Goal: Task Accomplishment & Management: Manage account settings

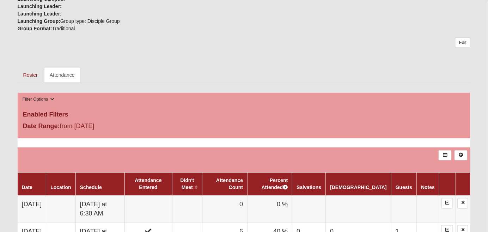
scroll to position [282, 0]
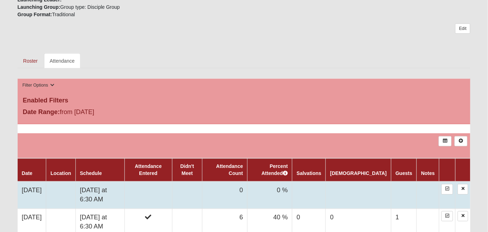
click at [35, 182] on td "[DATE]" at bounding box center [32, 195] width 29 height 27
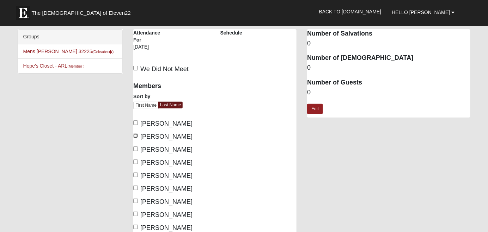
click at [136, 135] on input "[PERSON_NAME]" at bounding box center [135, 136] width 5 height 5
checkbox input "true"
click at [135, 148] on input "[PERSON_NAME]" at bounding box center [135, 149] width 5 height 5
checkbox input "true"
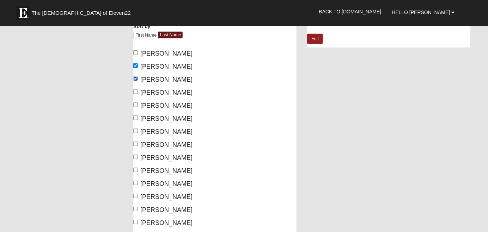
scroll to position [71, 0]
click at [136, 130] on input "[PERSON_NAME]" at bounding box center [135, 130] width 5 height 5
checkbox input "true"
click at [137, 170] on input "[PERSON_NAME]" at bounding box center [135, 170] width 5 height 5
checkbox input "true"
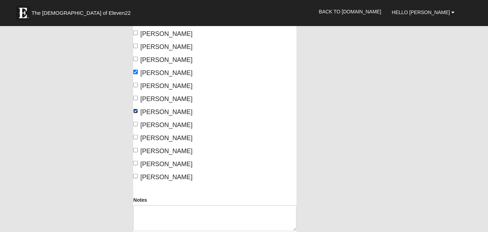
scroll to position [141, 0]
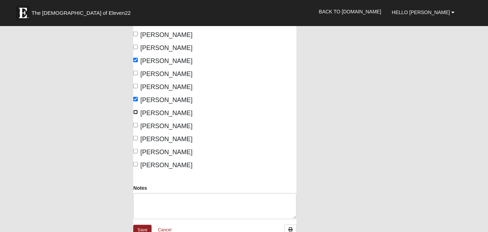
click at [136, 111] on input "[PERSON_NAME]" at bounding box center [135, 112] width 5 height 5
checkbox input "true"
click at [136, 126] on input "[PERSON_NAME]" at bounding box center [135, 125] width 5 height 5
checkbox input "true"
click at [137, 151] on input "[PERSON_NAME]" at bounding box center [135, 151] width 5 height 5
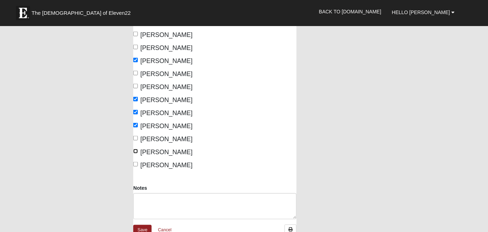
checkbox input "true"
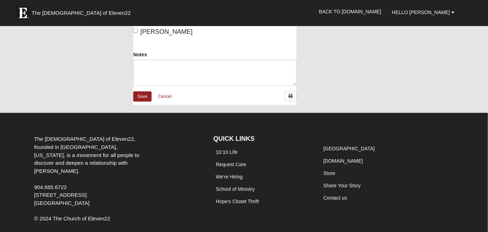
scroll to position [282, 0]
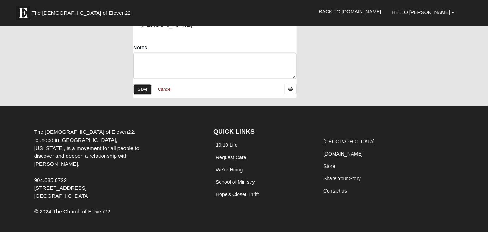
click at [144, 87] on link "Save" at bounding box center [142, 90] width 18 height 10
